Goal: Download file/media

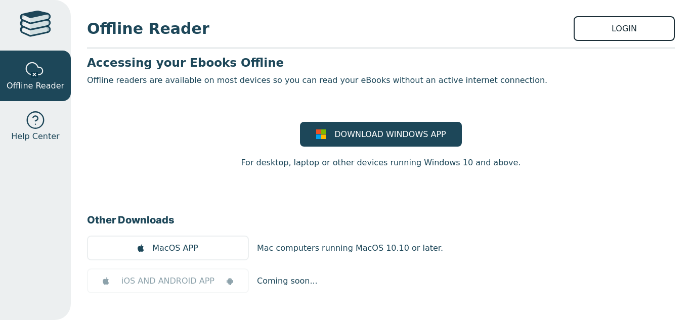
click at [637, 30] on link "LOGIN" at bounding box center [624, 28] width 101 height 25
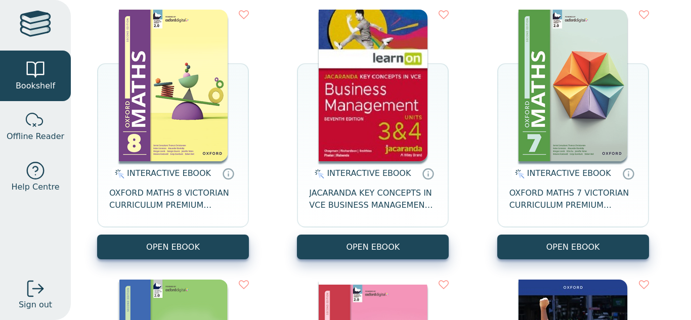
scroll to position [130, 0]
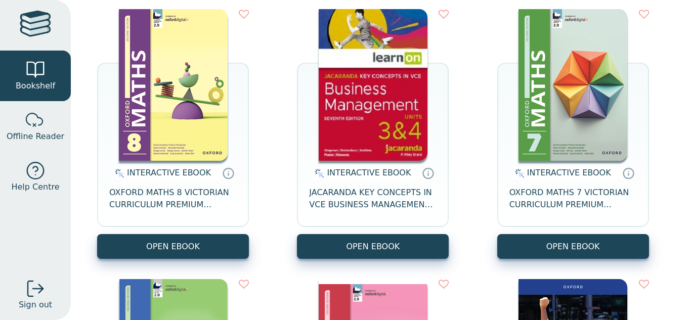
drag, startPoint x: 176, startPoint y: 249, endPoint x: 77, endPoint y: 221, distance: 102.5
click at [77, 221] on div "Your Bookshelf Sarah Mendola Year 0 / Fairhills High School My Support Tickets …" at bounding box center [381, 160] width 620 height 320
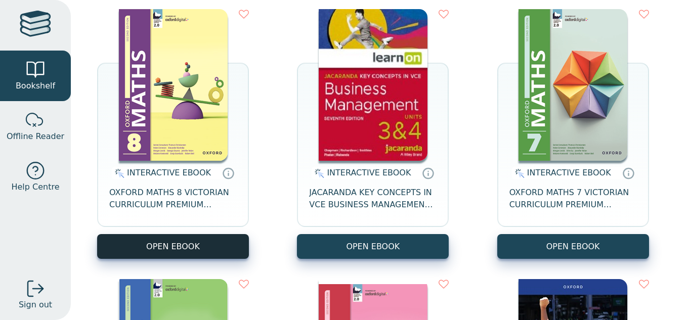
click at [148, 236] on button "OPEN EBOOK" at bounding box center [173, 246] width 152 height 25
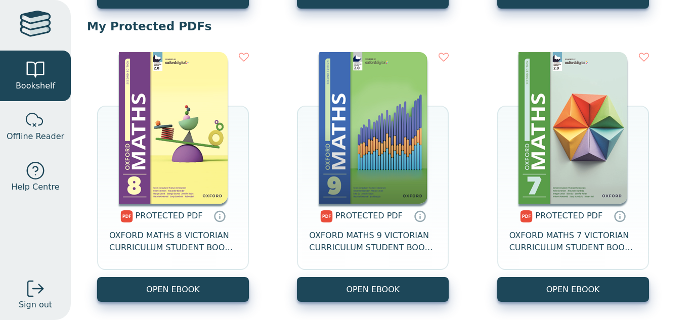
scroll to position [1732, 0]
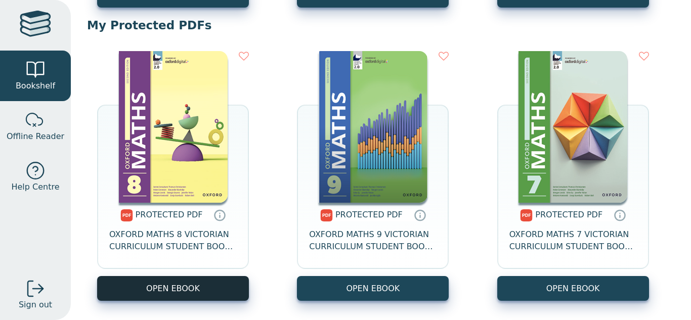
click at [187, 287] on link "OPEN EBOOK" at bounding box center [173, 288] width 152 height 25
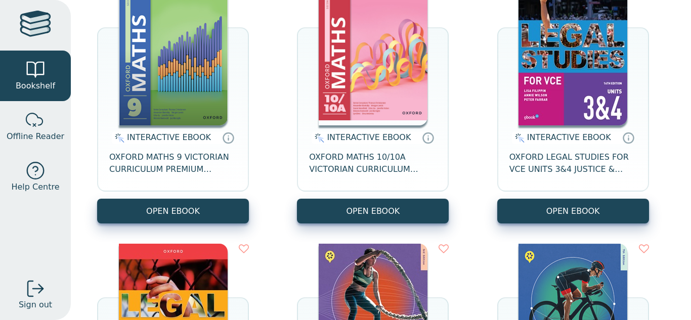
scroll to position [0, 0]
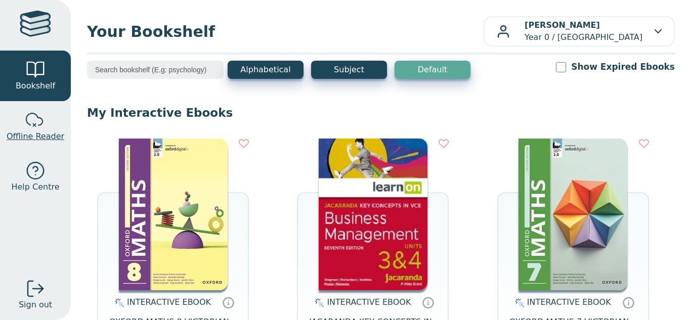
click at [50, 138] on span "Offline Reader" at bounding box center [36, 137] width 58 height 12
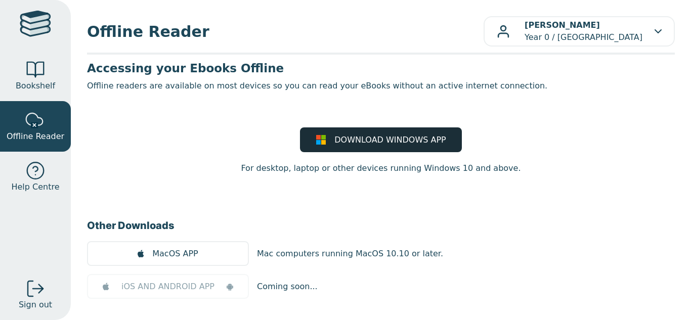
click at [391, 142] on span "DOWNLOAD WINDOWS APP" at bounding box center [389, 140] width 111 height 12
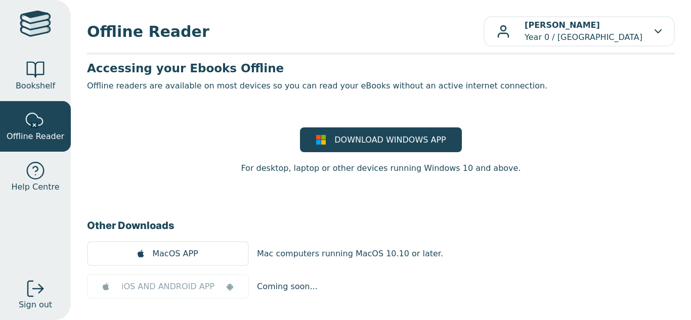
click at [568, 166] on div "DOWNLOAD WINDOWS APP For desktop, laptop or other devices running Windows 10 an…" at bounding box center [381, 150] width 588 height 47
